Goal: Check status: Check status

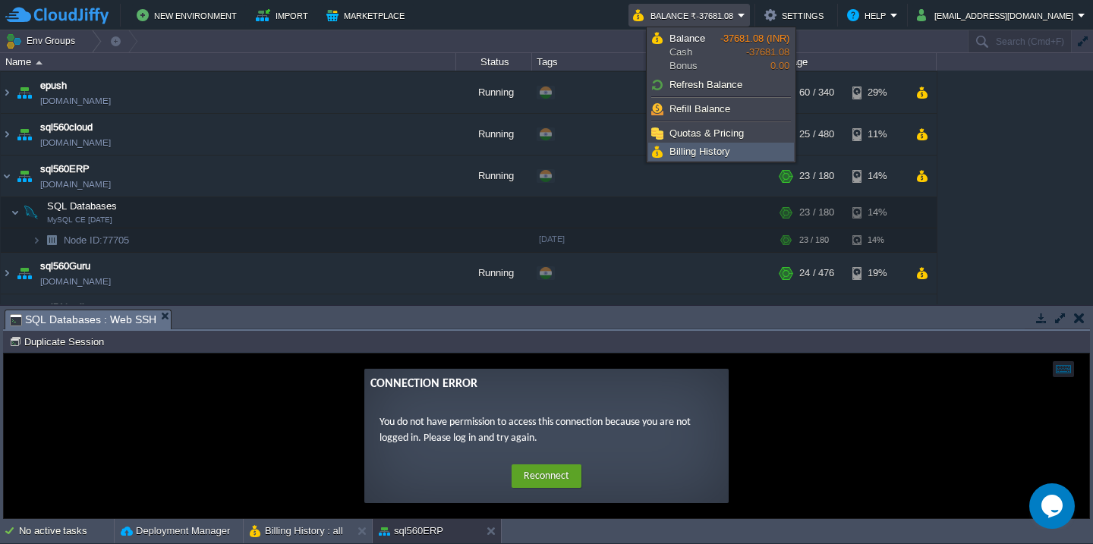
scroll to position [2, 24]
click at [677, 150] on span "Billing History" at bounding box center [700, 151] width 61 height 11
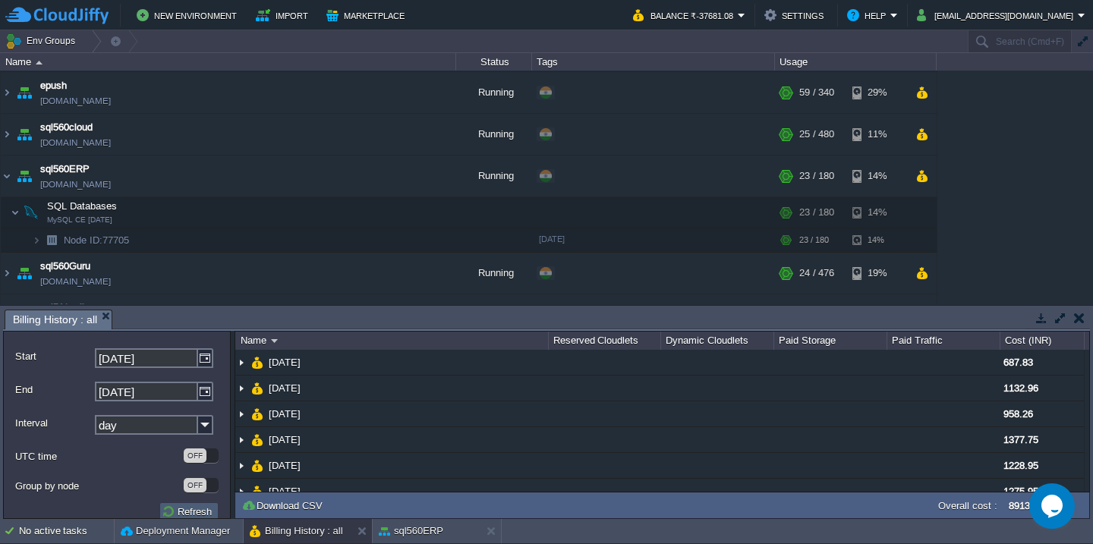
click at [182, 508] on button "Refresh" at bounding box center [189, 512] width 55 height 14
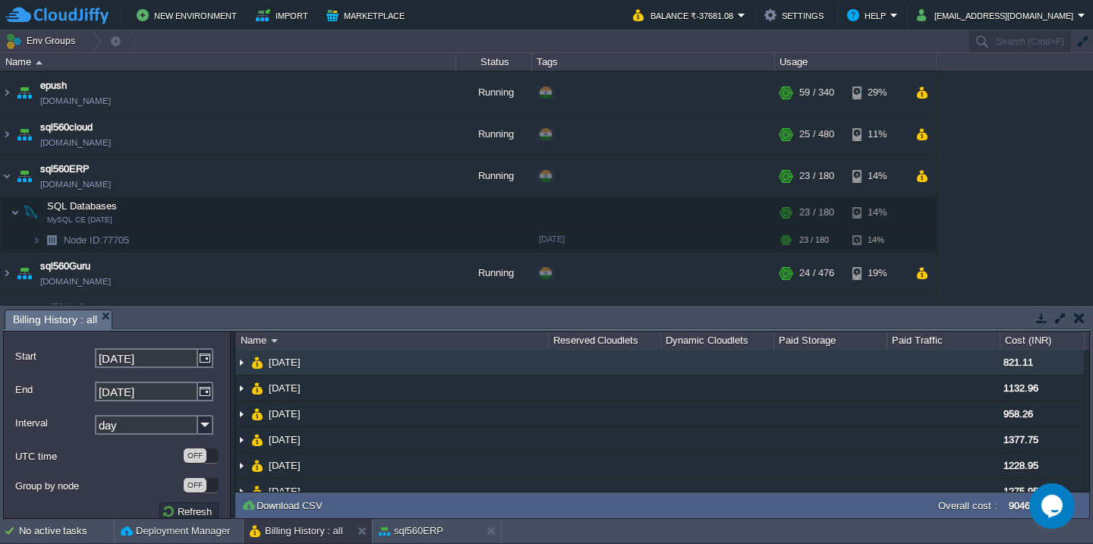
click at [1015, 360] on span "821.11" at bounding box center [1019, 362] width 30 height 11
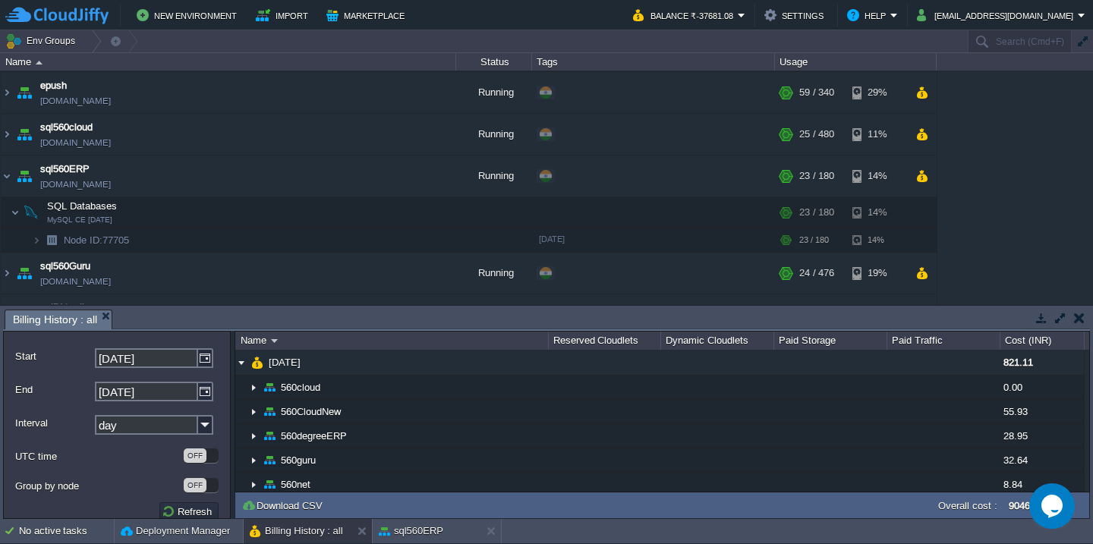
click at [1064, 317] on button "button" at bounding box center [1061, 318] width 14 height 14
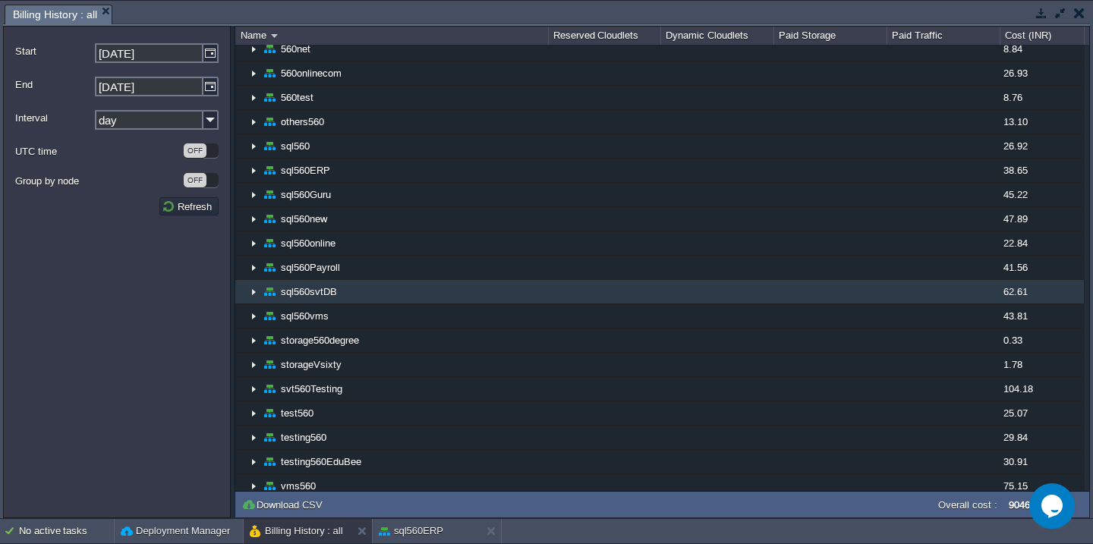
scroll to position [373, 0]
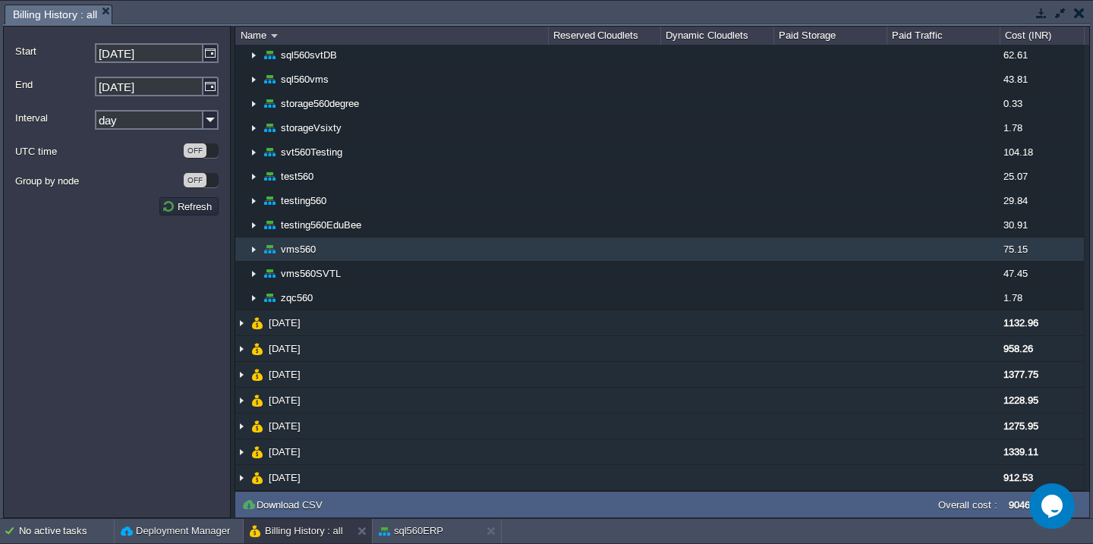
click at [714, 245] on td at bounding box center [716, 250] width 113 height 24
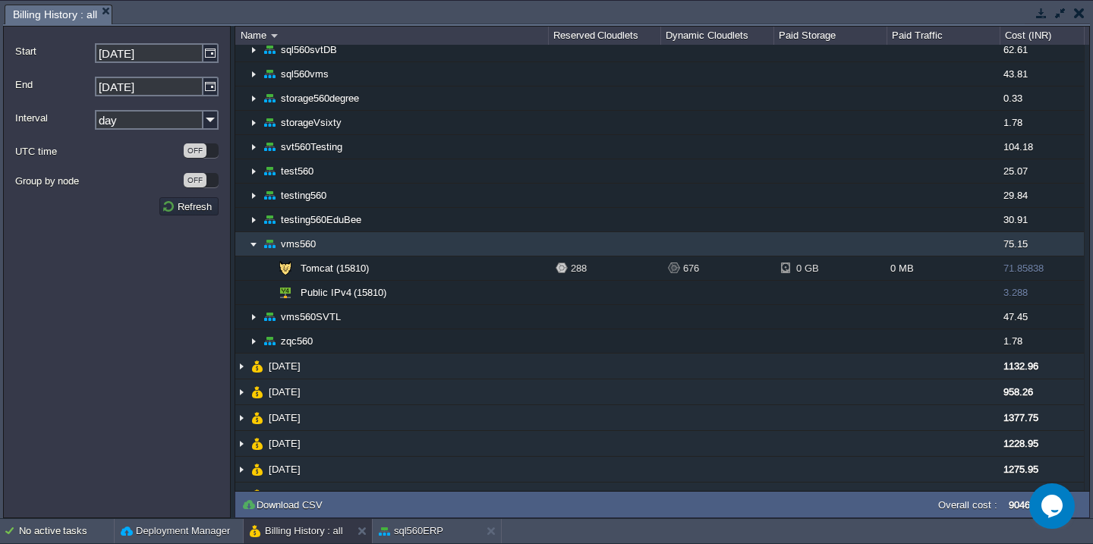
click at [714, 245] on td at bounding box center [716, 244] width 113 height 24
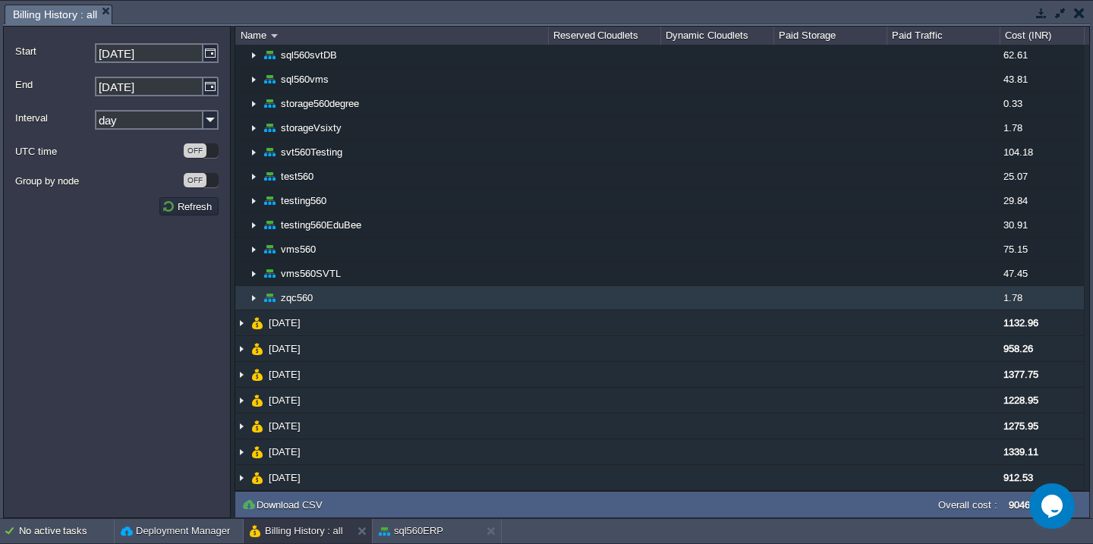
click at [703, 291] on td at bounding box center [716, 298] width 113 height 24
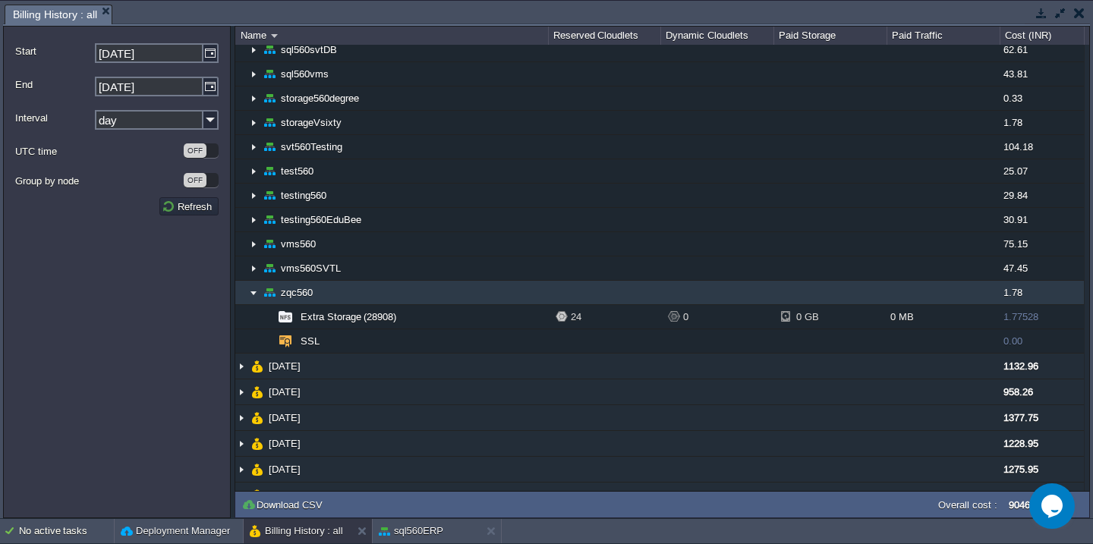
click at [703, 291] on td at bounding box center [716, 293] width 113 height 24
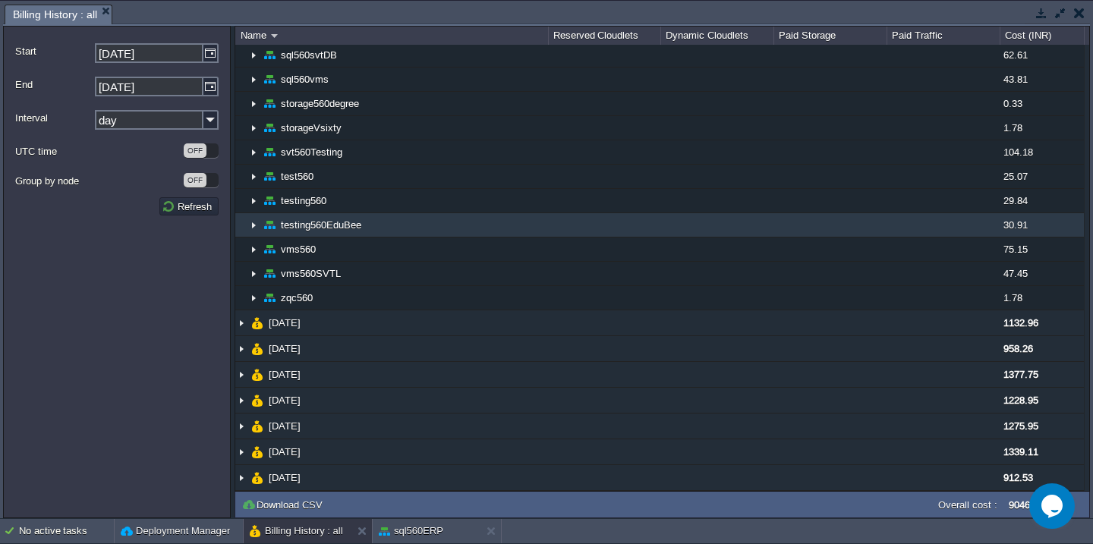
click at [704, 225] on td at bounding box center [716, 225] width 113 height 24
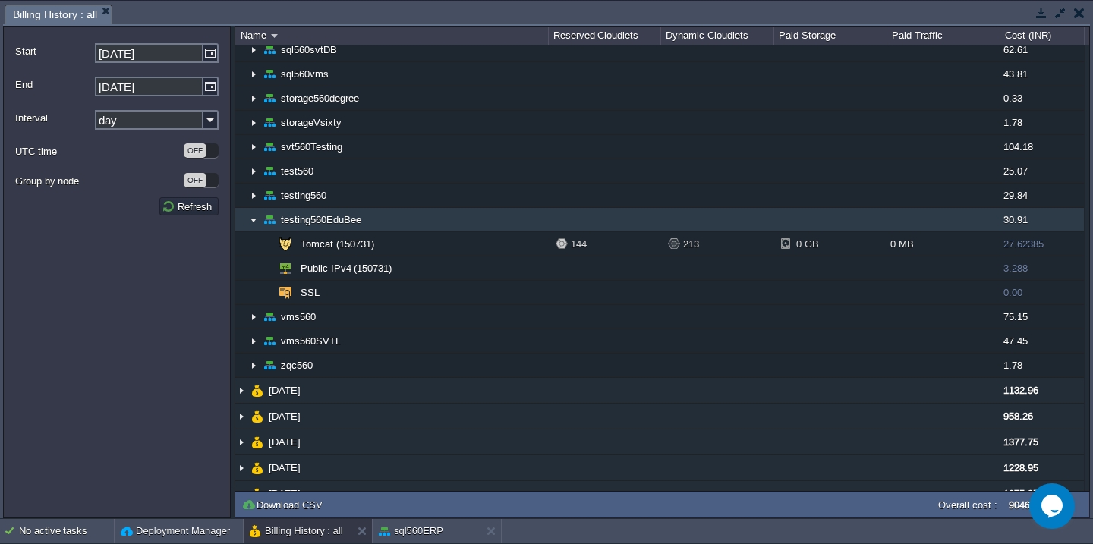
click at [704, 225] on td at bounding box center [716, 220] width 113 height 24
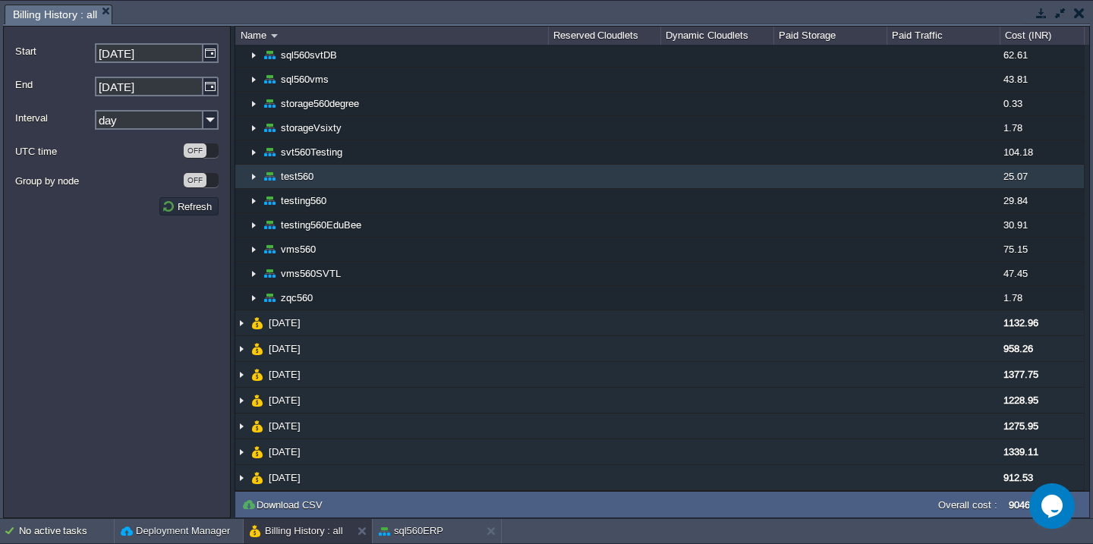
click at [694, 178] on td at bounding box center [716, 177] width 113 height 24
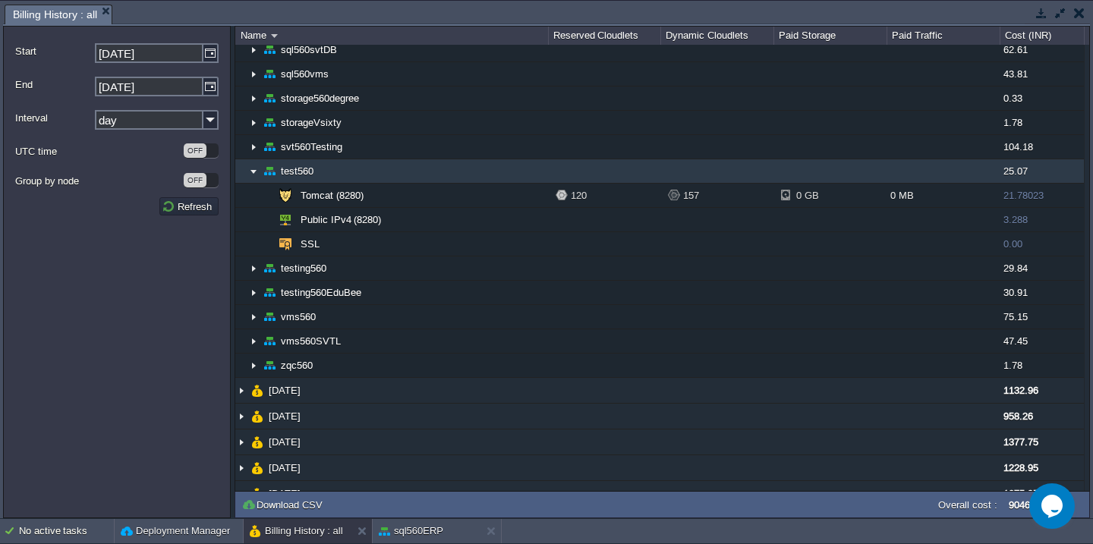
click at [694, 178] on td at bounding box center [716, 171] width 113 height 24
